Goal: Task Accomplishment & Management: Use online tool/utility

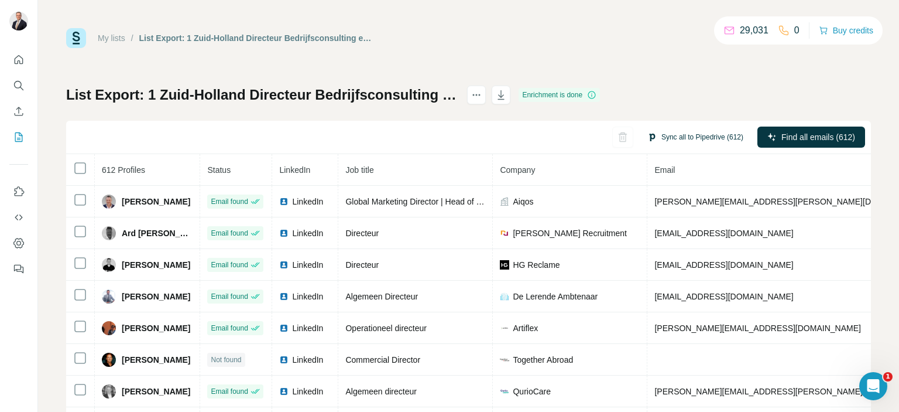
click at [700, 131] on button "Sync all to Pipedrive (612)" at bounding box center [695, 137] width 112 height 18
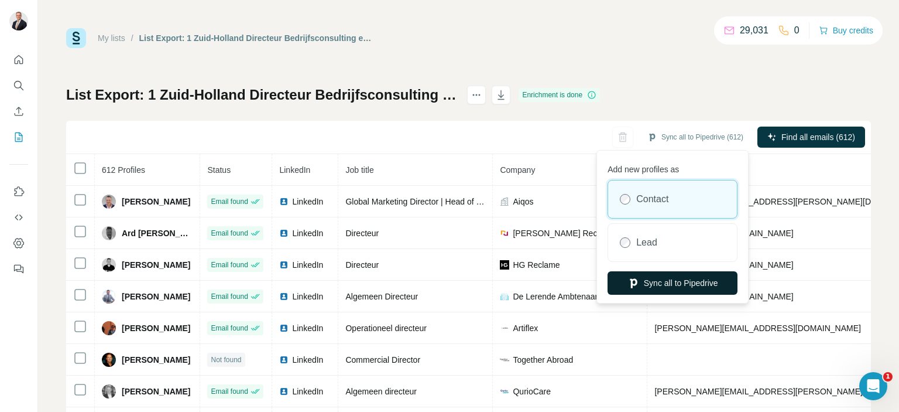
click at [681, 283] on button "Sync all to Pipedrive" at bounding box center [673, 282] width 130 height 23
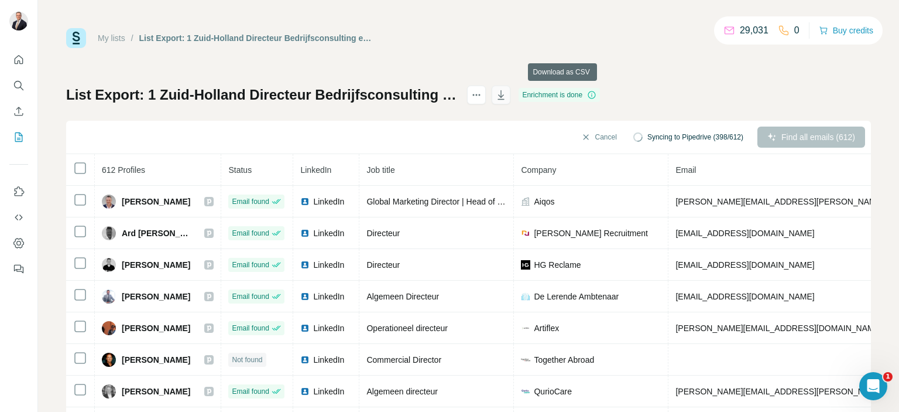
click at [507, 98] on icon "button" at bounding box center [501, 95] width 12 height 12
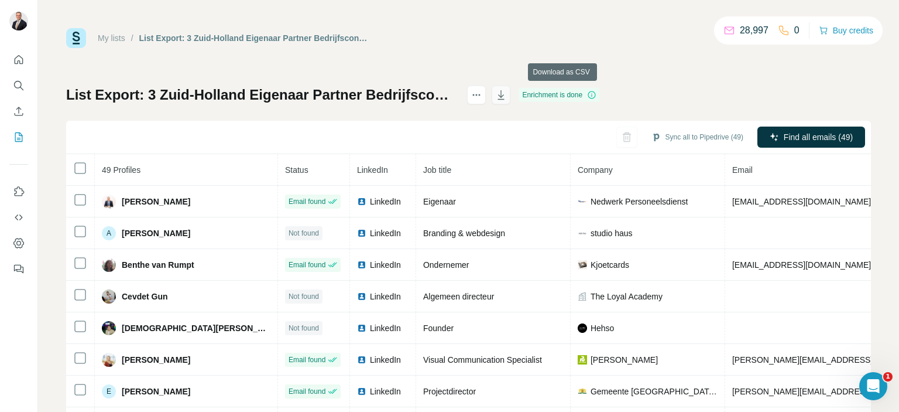
click at [507, 95] on icon "button" at bounding box center [501, 95] width 12 height 12
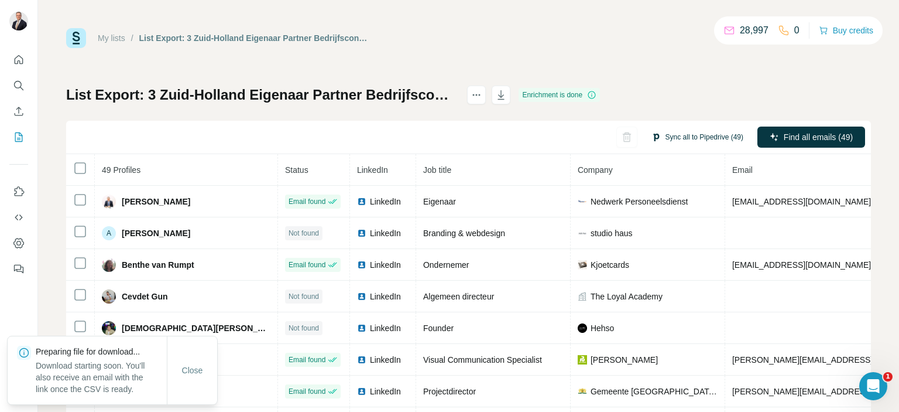
click at [711, 136] on button "Sync all to Pipedrive (49)" at bounding box center [698, 137] width 108 height 18
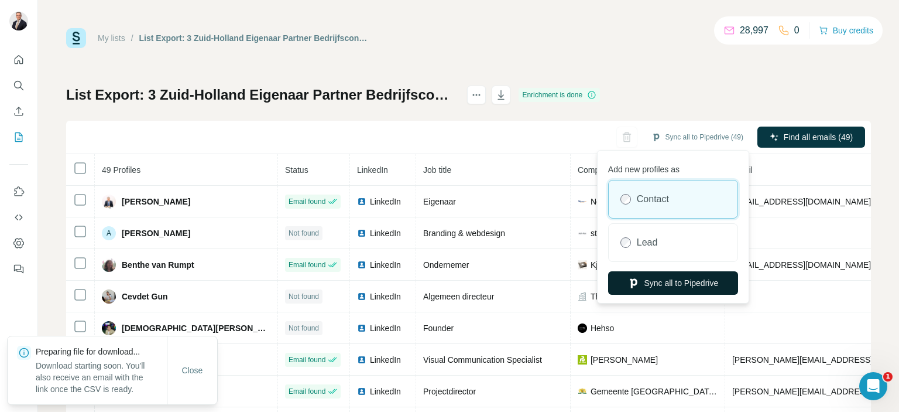
click at [677, 278] on button "Sync all to Pipedrive" at bounding box center [673, 282] width 130 height 23
